Goal: Task Accomplishment & Management: Use online tool/utility

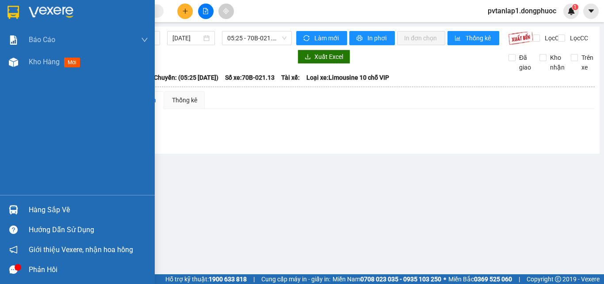
click at [19, 19] on div at bounding box center [13, 11] width 15 height 15
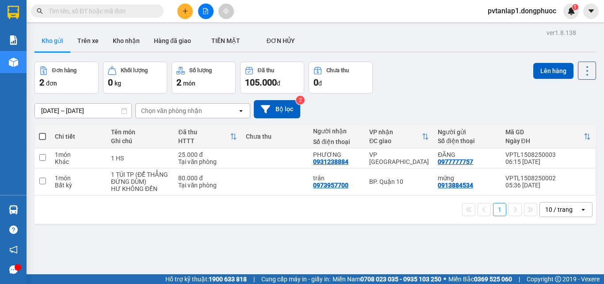
click at [164, 239] on div "ver 1.8.138 Kho gửi Trên xe Kho nhận Hàng đã giao TIỀN MẶT ĐƠN HỦY Đơn hàng 2…" at bounding box center [315, 169] width 569 height 284
click at [278, 153] on td at bounding box center [275, 158] width 67 height 20
checkbox input "true"
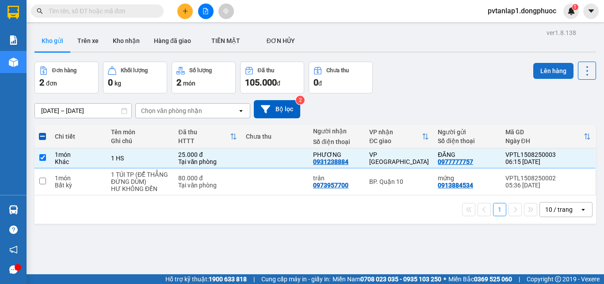
click at [547, 77] on button "Lên hàng" at bounding box center [554, 71] width 40 height 16
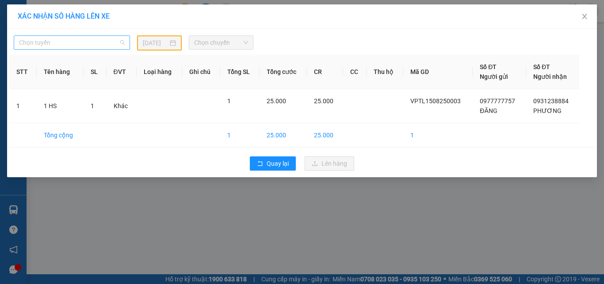
click at [107, 43] on span "Chọn tuyến" at bounding box center [72, 42] width 106 height 13
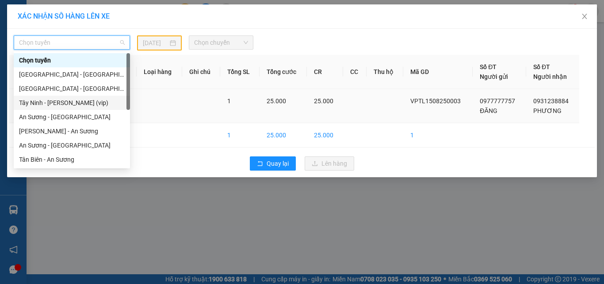
click at [47, 105] on div "Tây Ninh - [PERSON_NAME] (vip)" at bounding box center [72, 103] width 106 height 10
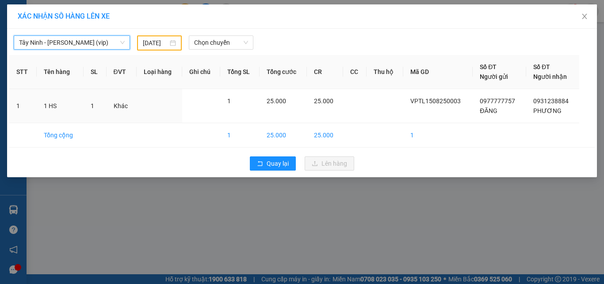
click at [159, 44] on input "[DATE]" at bounding box center [155, 43] width 25 height 10
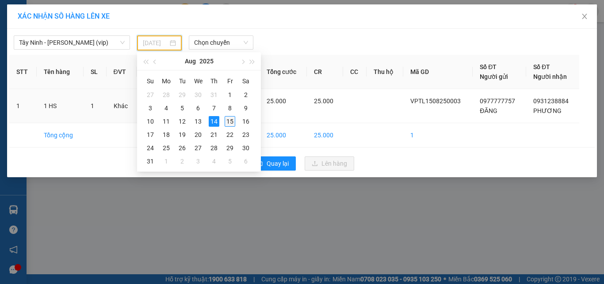
click at [233, 122] on div "15" at bounding box center [230, 121] width 11 height 11
type input "[DATE]"
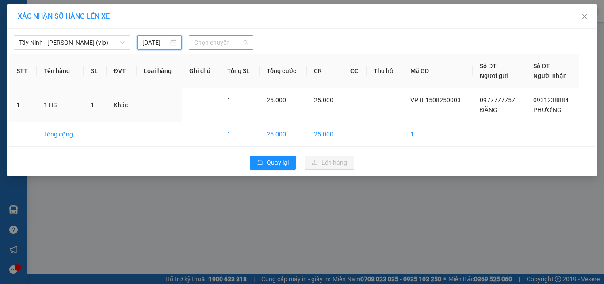
click at [225, 43] on span "Chọn chuyến" at bounding box center [221, 42] width 54 height 13
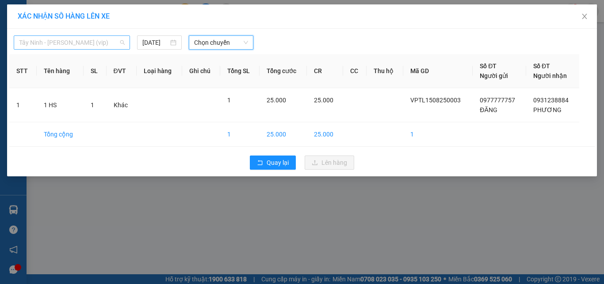
click at [84, 45] on span "Tây Ninh - [PERSON_NAME] (vip)" at bounding box center [72, 42] width 106 height 13
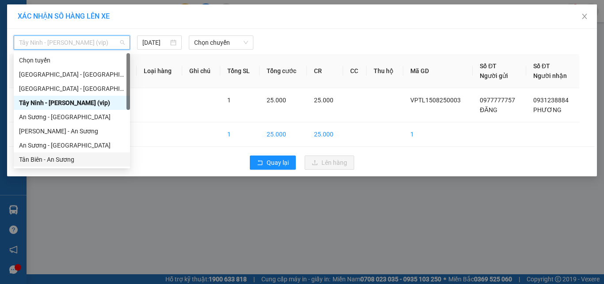
click at [52, 158] on div "Tân Biên - An Sương" at bounding box center [72, 159] width 106 height 10
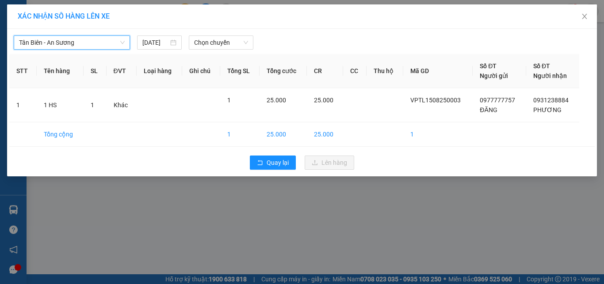
click at [224, 50] on div "[GEOGRAPHIC_DATA] - An Sương Tân Biên - An Sương [DATE] Chọn chuyến STT Tên hàn…" at bounding box center [302, 102] width 590 height 147
click at [240, 39] on span "Chọn chuyến" at bounding box center [221, 42] width 54 height 13
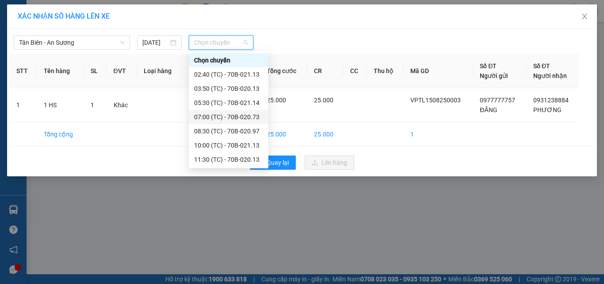
click at [239, 120] on div "07:00 (TC) - 70B-020.73" at bounding box center [228, 117] width 69 height 10
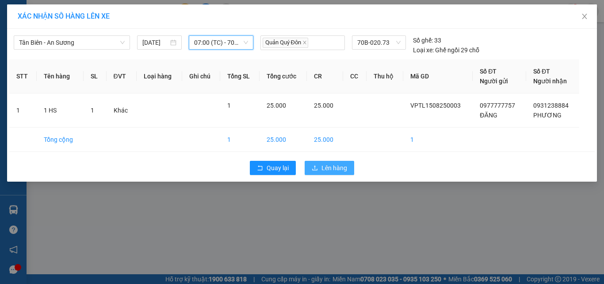
click at [350, 166] on button "Lên hàng" at bounding box center [330, 168] width 50 height 14
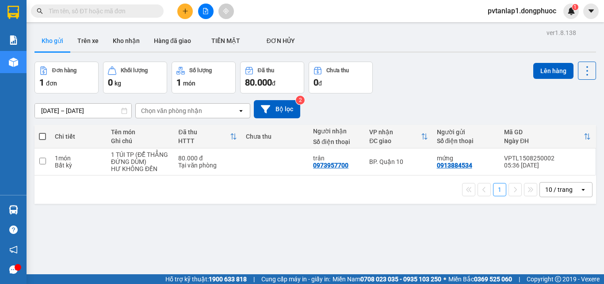
drag, startPoint x: 173, startPoint y: 196, endPoint x: 170, endPoint y: 183, distance: 14.1
click at [173, 196] on div "1 10 / trang open" at bounding box center [315, 189] width 555 height 15
click at [172, 155] on td "1 TÚI TP (ĐỂ THẲNG ĐỨNG DÙM) HƯ KHÔNG ĐỀN" at bounding box center [140, 161] width 67 height 27
checkbox input "true"
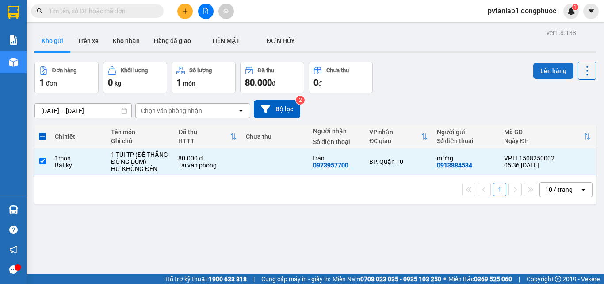
click at [544, 76] on button "Lên hàng" at bounding box center [554, 71] width 40 height 16
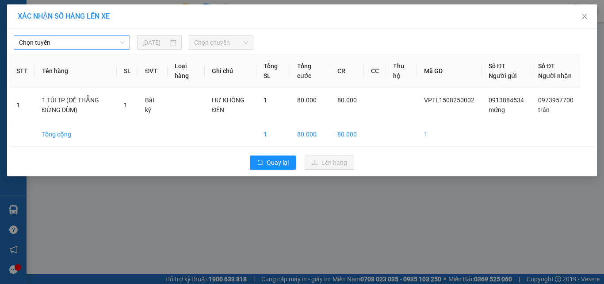
click at [65, 38] on span "Chọn tuyến" at bounding box center [72, 42] width 106 height 13
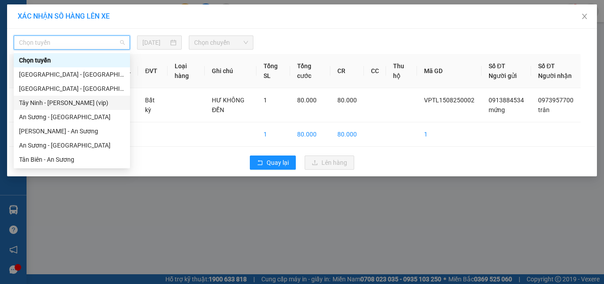
click at [55, 106] on div "Tây Ninh - [PERSON_NAME] (vip)" at bounding box center [72, 103] width 106 height 10
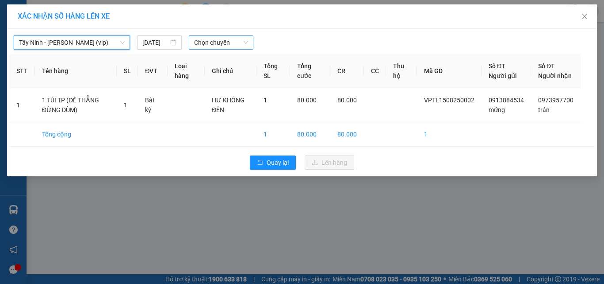
click at [221, 42] on span "Chọn chuyến" at bounding box center [221, 42] width 54 height 13
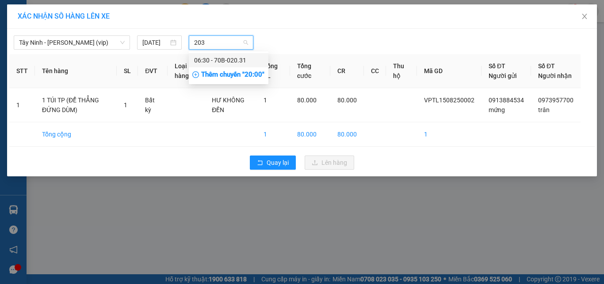
type input "2031"
click at [242, 62] on div "06:30 - 70B-020.31" at bounding box center [228, 60] width 69 height 10
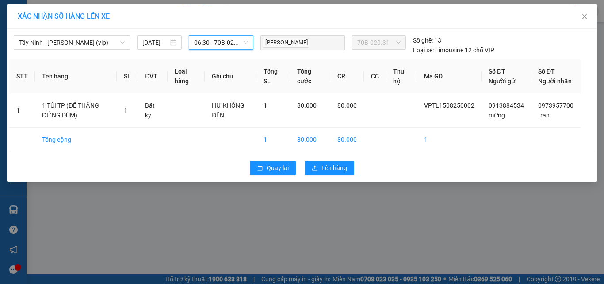
click at [313, 169] on div "Quay lại Lên hàng" at bounding box center [302, 167] width 586 height 23
click at [314, 171] on icon "upload" at bounding box center [315, 168] width 6 height 6
